Goal: Task Accomplishment & Management: Use online tool/utility

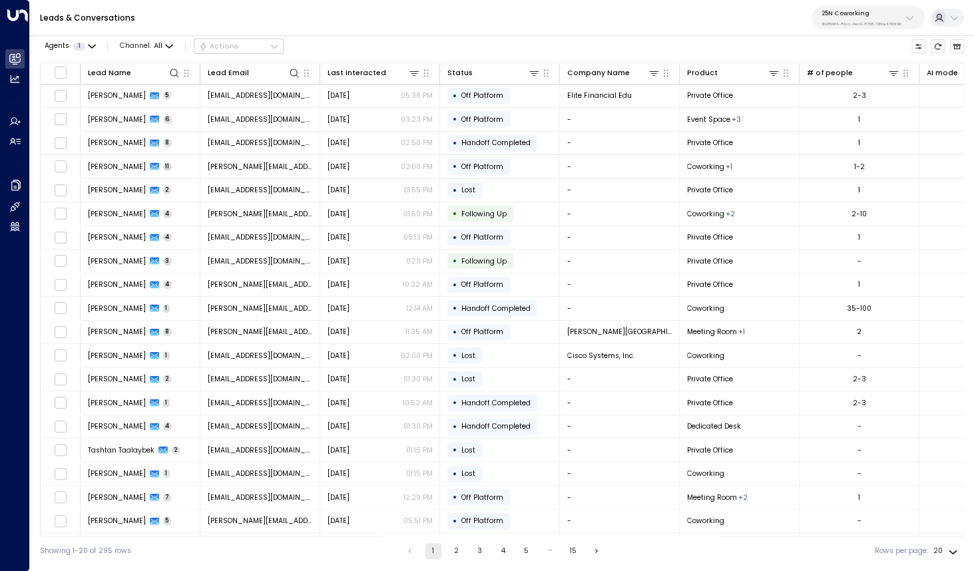
click at [849, 16] on p "25N Coworking" at bounding box center [861, 13] width 80 height 8
type input "*********"
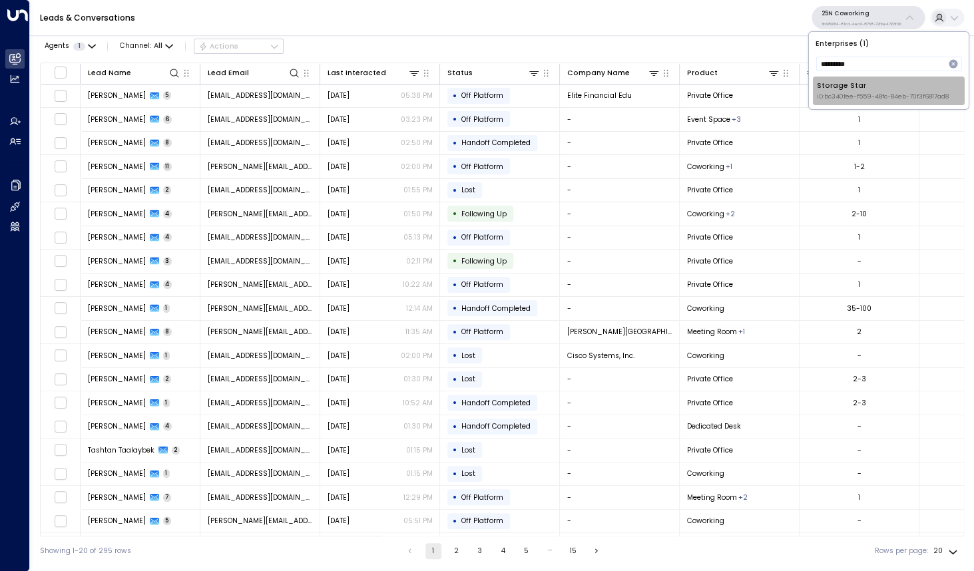
click at [833, 103] on li "Storage Star ID: bc340fee-f559-48fc-84eb-70f3f6817ad8" at bounding box center [889, 91] width 152 height 29
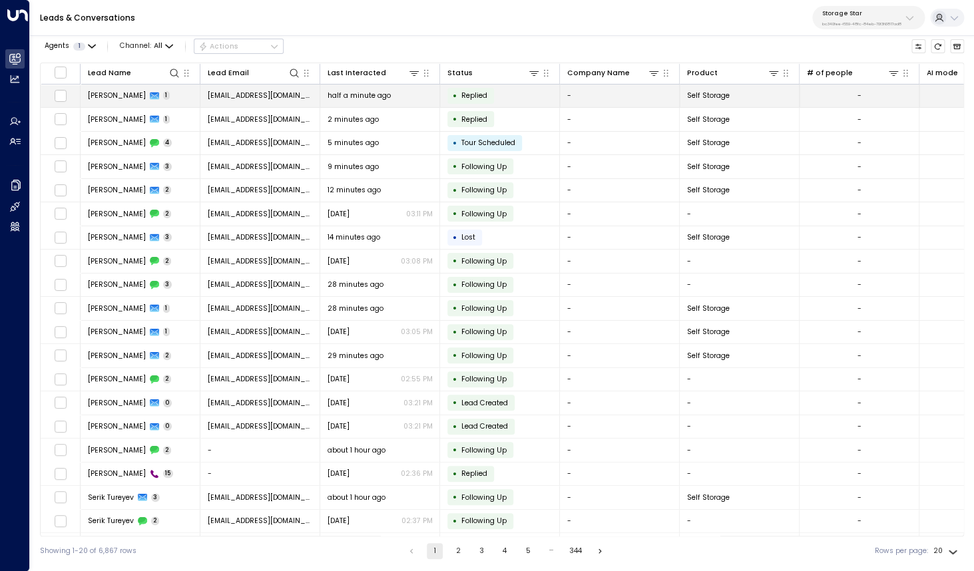
click at [132, 97] on span "[PERSON_NAME]" at bounding box center [117, 96] width 58 height 10
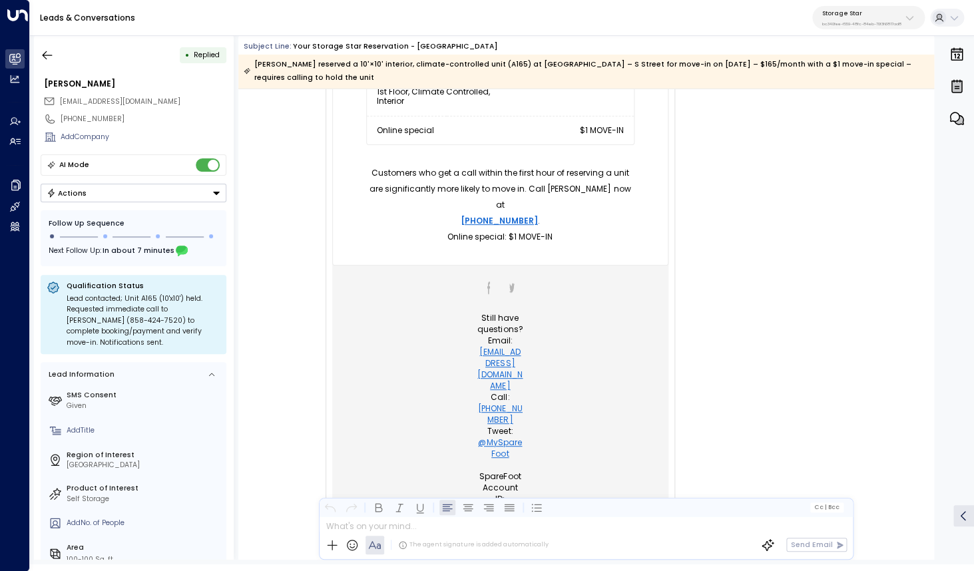
scroll to position [536, 0]
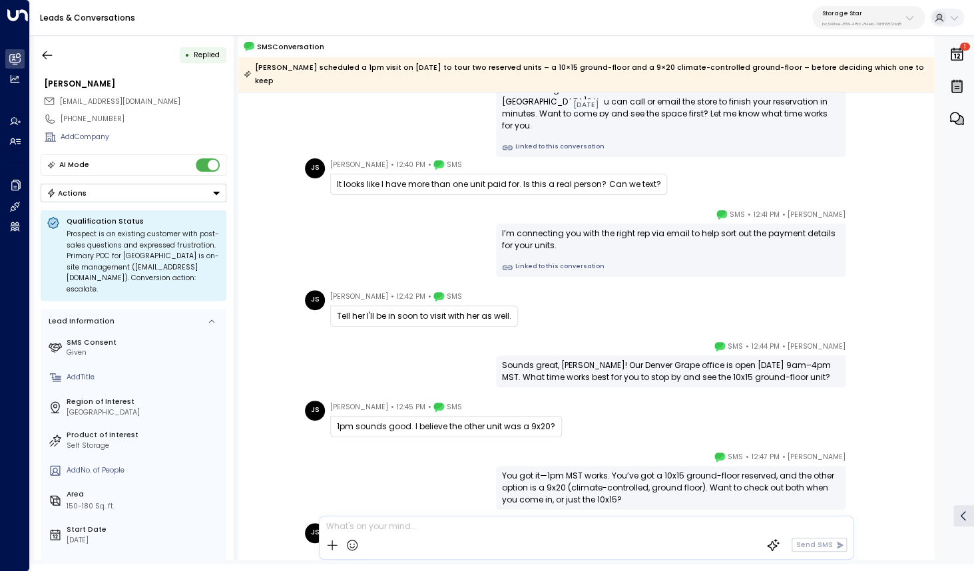
scroll to position [255, 0]
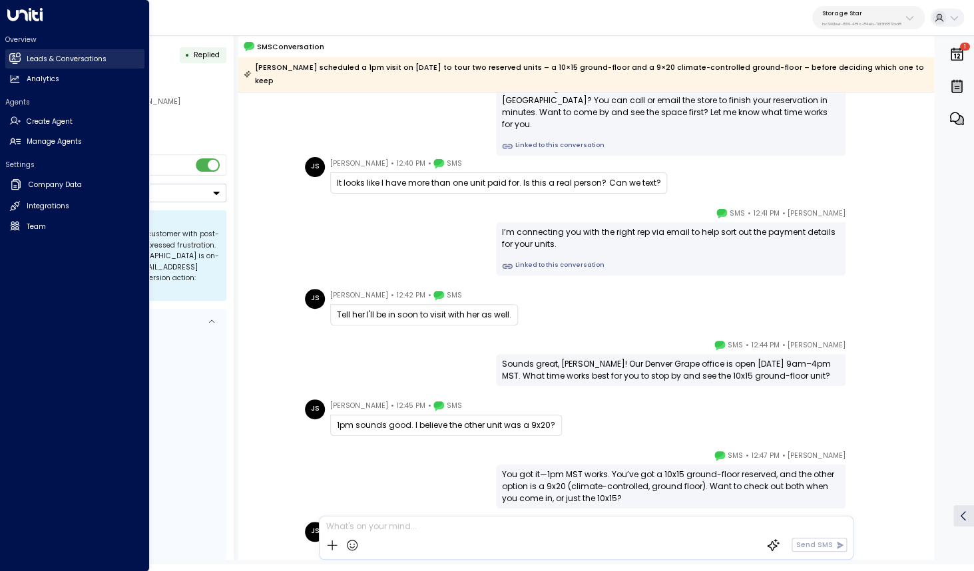
click at [15, 64] on icon at bounding box center [15, 58] width 9 height 11
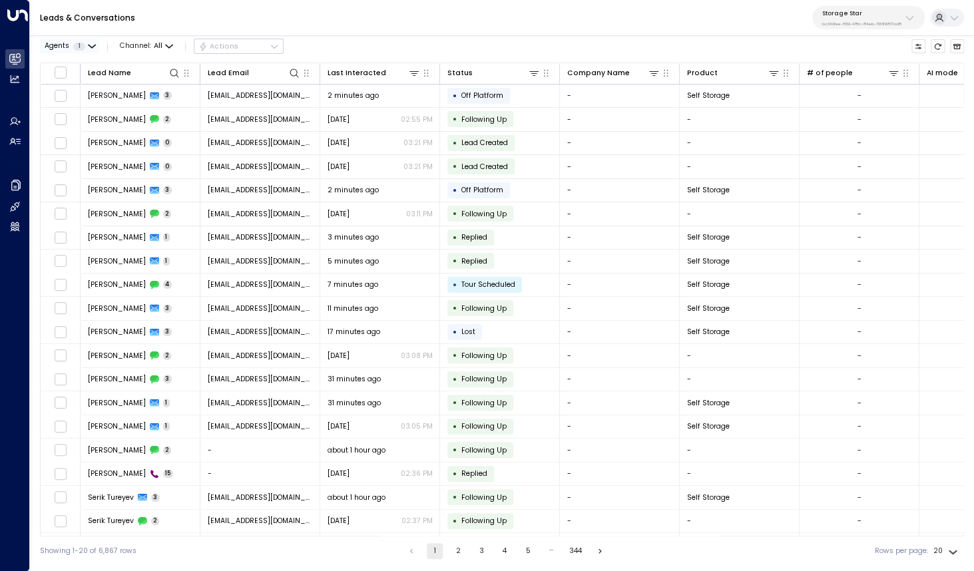
click at [87, 45] on button "Agents 1" at bounding box center [69, 46] width 59 height 14
click at [124, 49] on div at bounding box center [487, 285] width 974 height 571
click at [143, 49] on span "Channel: All" at bounding box center [146, 46] width 61 height 14
click at [144, 147] on li "Voice" at bounding box center [152, 153] width 64 height 19
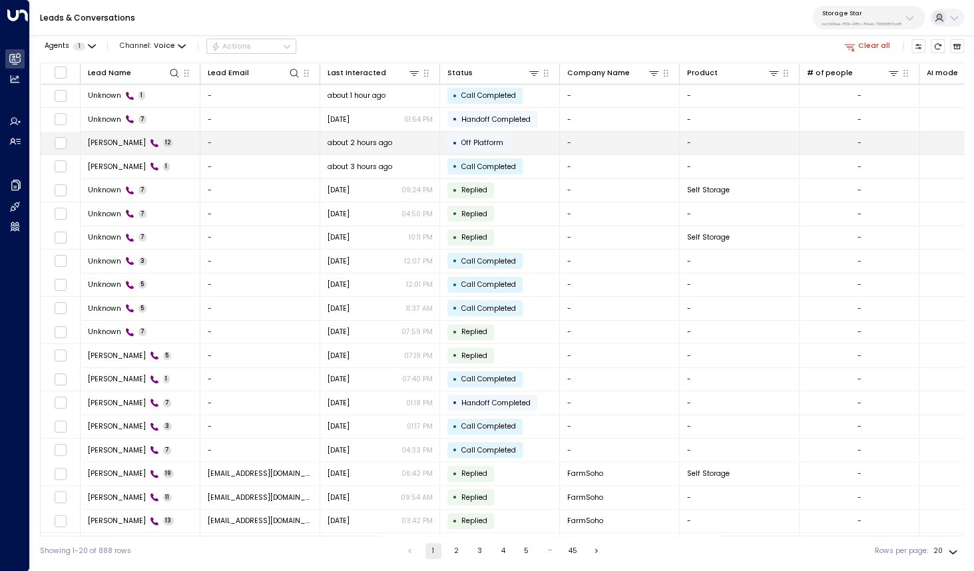
click at [111, 143] on span "Greg Copeland" at bounding box center [117, 143] width 58 height 10
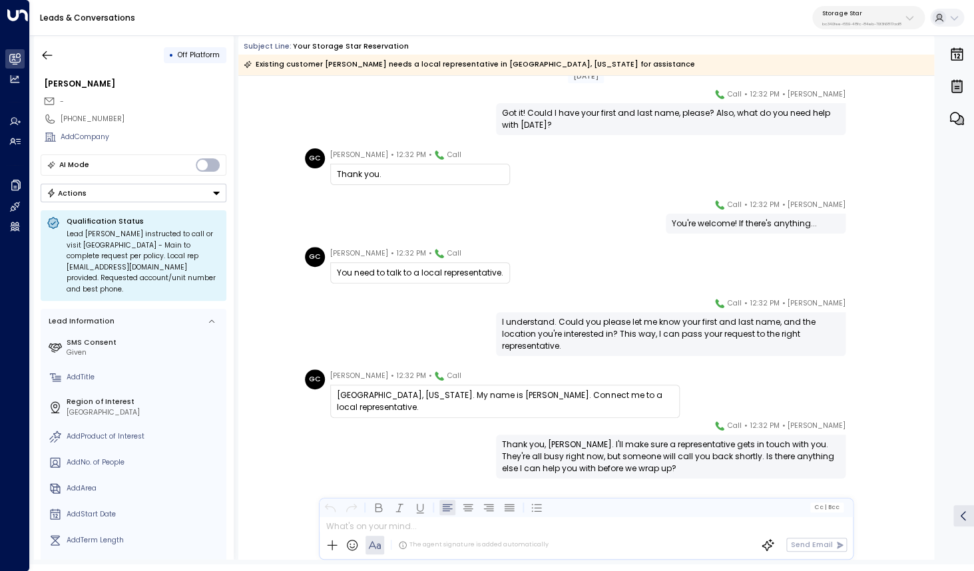
scroll to position [276, 0]
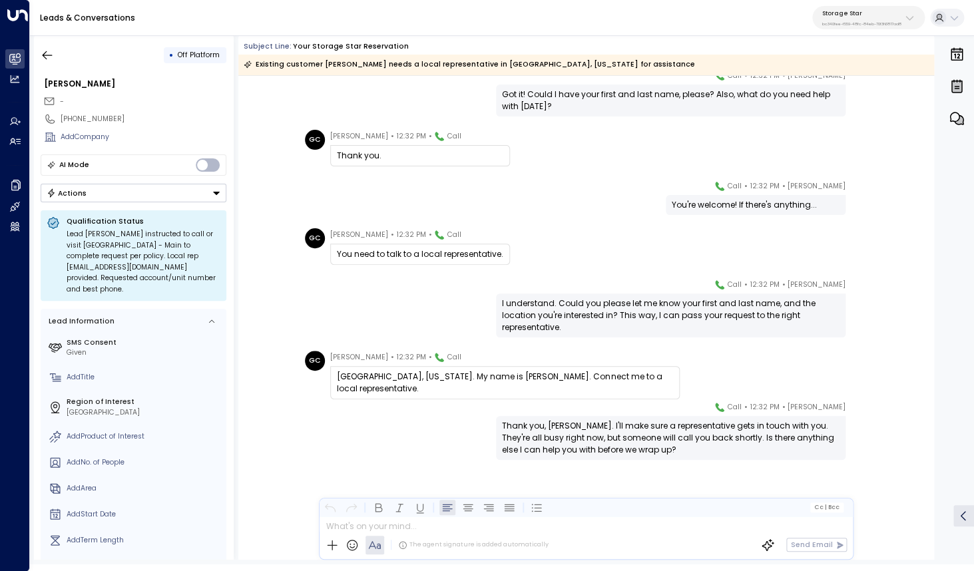
click at [73, 124] on div "+18012306864" at bounding box center [134, 119] width 186 height 19
click at [69, 121] on div "+18012306864" at bounding box center [144, 119] width 166 height 11
drag, startPoint x: 67, startPoint y: 121, endPoint x: 174, endPoint y: 128, distance: 108.0
click at [174, 124] on input "**********" at bounding box center [142, 119] width 162 height 11
click at [53, 61] on icon "button" at bounding box center [47, 55] width 13 height 13
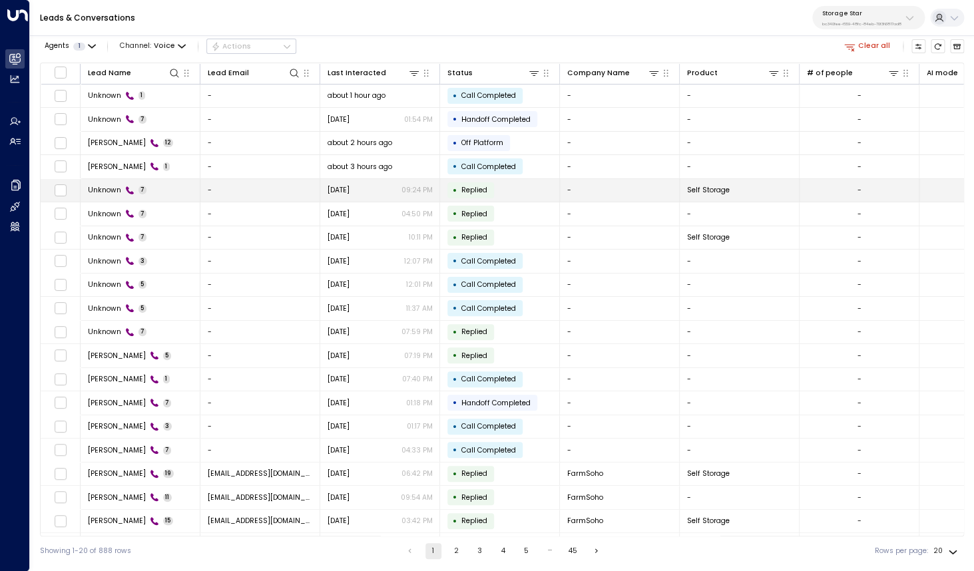
click at [122, 192] on div "Unknown 7" at bounding box center [117, 190] width 59 height 10
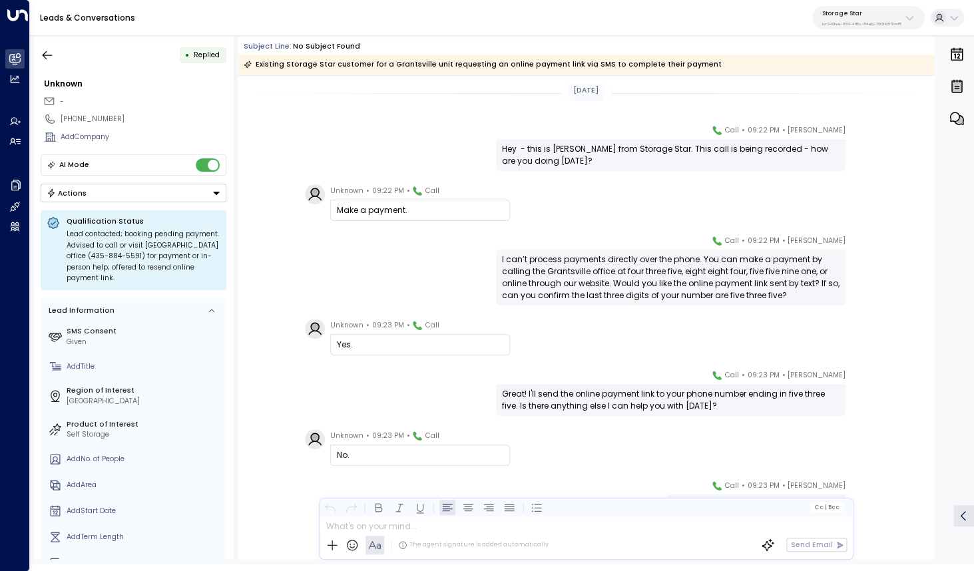
scroll to position [49, 0]
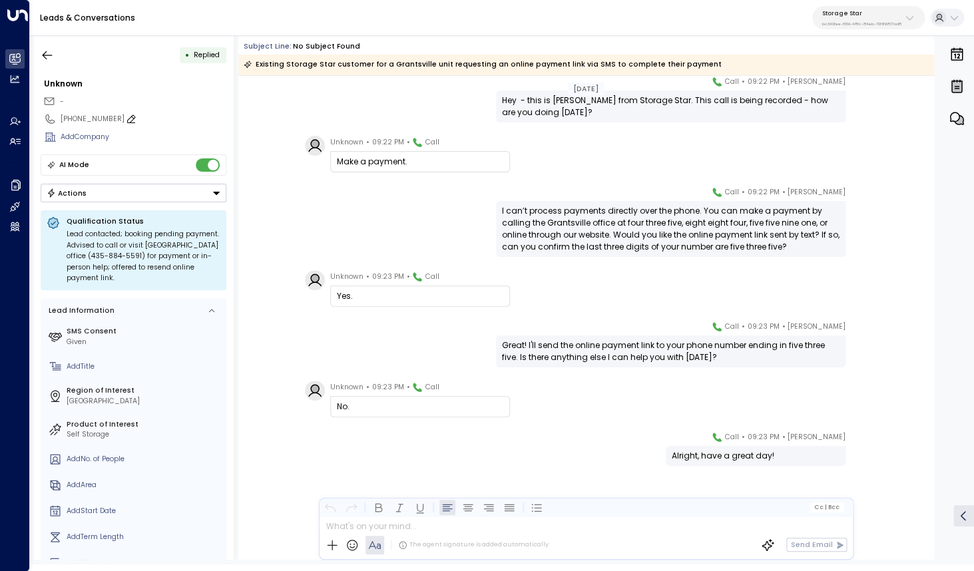
click at [71, 120] on div "+14358308535" at bounding box center [144, 119] width 166 height 11
drag, startPoint x: 68, startPoint y: 120, endPoint x: 160, endPoint y: 120, distance: 91.9
click at [160, 120] on input "**********" at bounding box center [142, 119] width 162 height 11
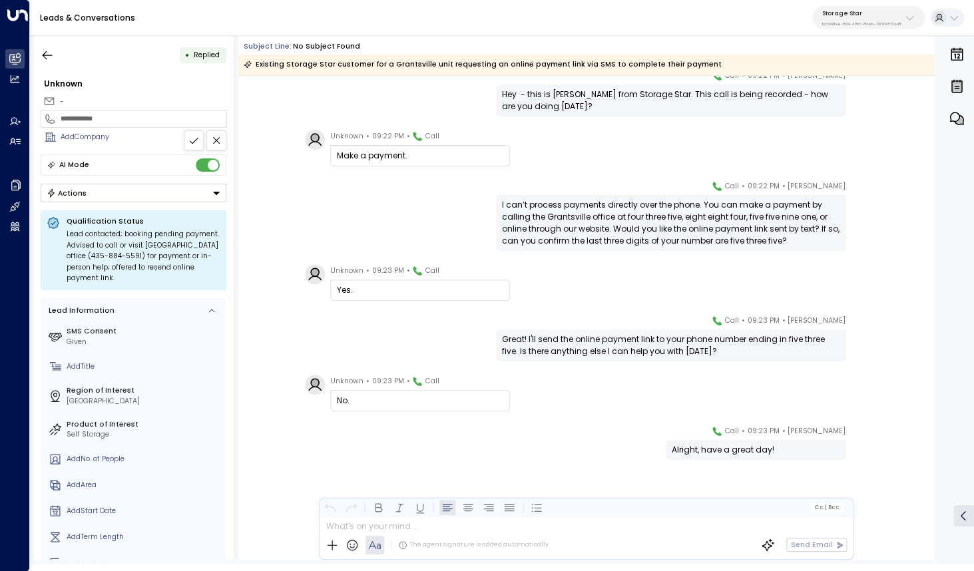
scroll to position [0, 0]
